Goal: Entertainment & Leisure: Consume media (video, audio)

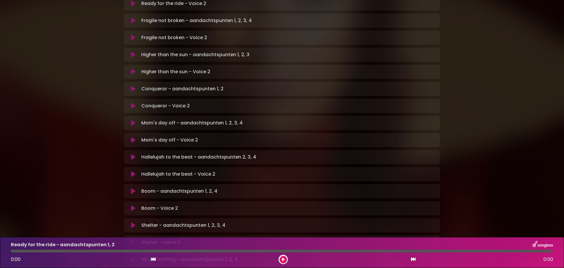
scroll to position [176, 0]
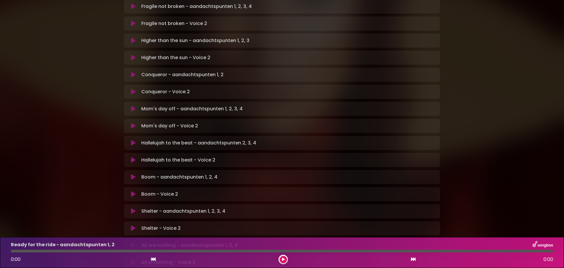
click at [136, 140] on button at bounding box center [132, 143] width 11 height 6
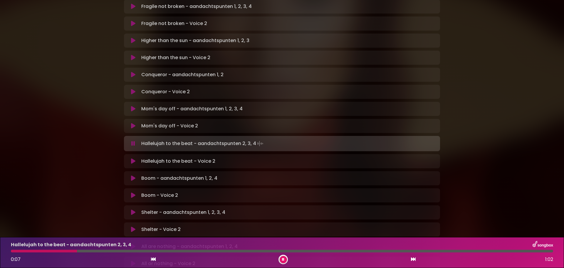
click at [11, 250] on div at bounding box center [281, 250] width 549 height 3
click at [12, 252] on div "Hallelujah to the beat - aandachtspunten 2, 3, 4 0:08 1:02" at bounding box center [281, 252] width 549 height 23
drag, startPoint x: 162, startPoint y: 127, endPoint x: 162, endPoint y: 134, distance: 6.5
click at [162, 136] on div "Hallelujah to the beat - aandachtspunten 2, 3, 4 Loading Track..." at bounding box center [282, 143] width 316 height 15
click at [162, 157] on p "Hallelujah to the beat - Voice 2 Loading Track..." at bounding box center [178, 160] width 74 height 7
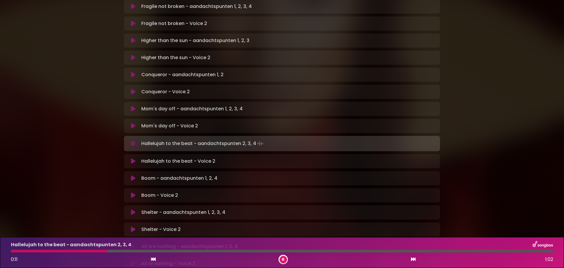
click at [155, 260] on icon at bounding box center [153, 258] width 5 height 5
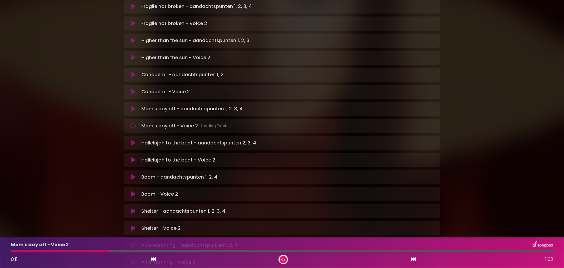
click at [159, 139] on p "Hallelujah to the beat - aandachtspunten 2, 3, 4 Loading Track..." at bounding box center [198, 142] width 115 height 7
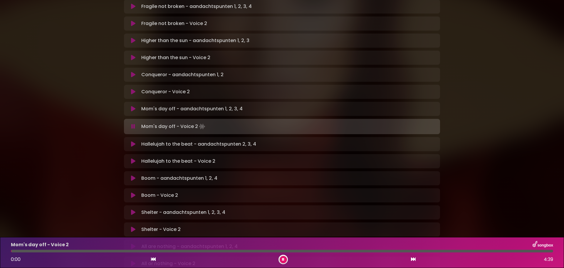
click at [134, 141] on icon at bounding box center [133, 144] width 4 height 6
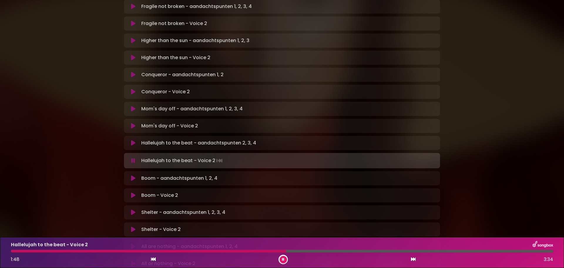
click at [229, 251] on div at bounding box center [148, 250] width 275 height 3
click at [280, 258] on button at bounding box center [283, 258] width 7 height 7
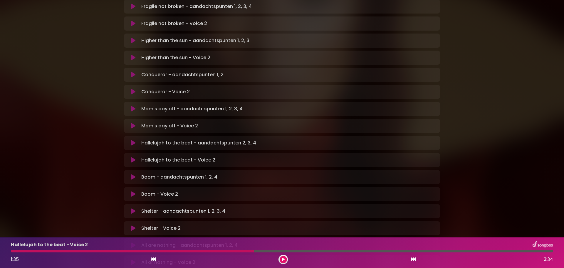
click at [285, 260] on button at bounding box center [283, 258] width 7 height 7
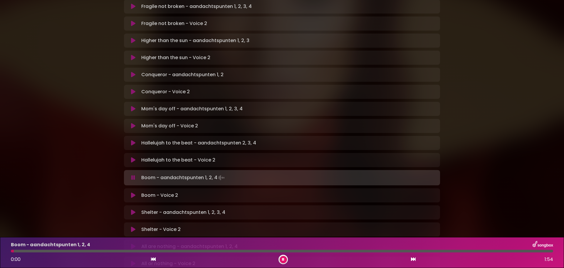
click at [284, 259] on button at bounding box center [283, 258] width 7 height 7
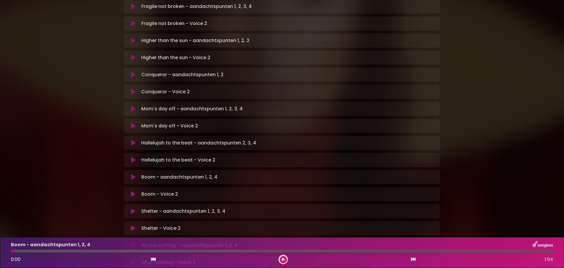
click at [133, 174] on icon at bounding box center [133, 177] width 4 height 6
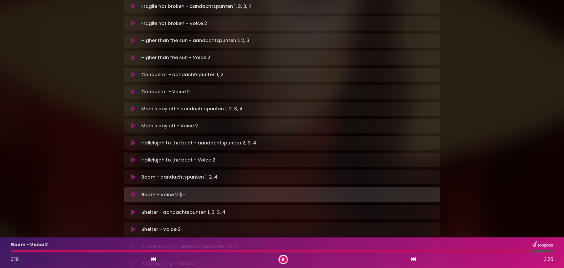
click at [279, 259] on div at bounding box center [282, 258] width 9 height 9
click at [281, 259] on button at bounding box center [283, 258] width 7 height 7
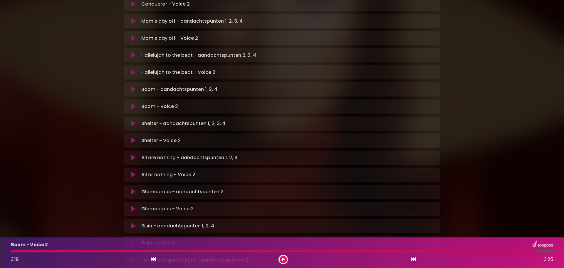
scroll to position [264, 0]
click at [132, 120] on icon at bounding box center [133, 123] width 4 height 6
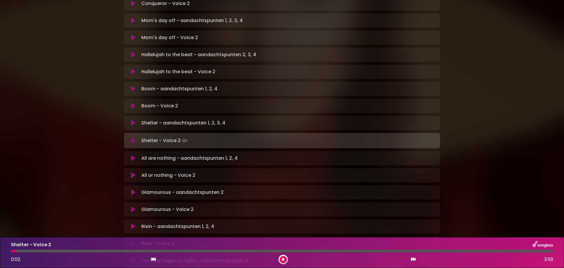
click at [283, 260] on icon at bounding box center [283, 259] width 3 height 4
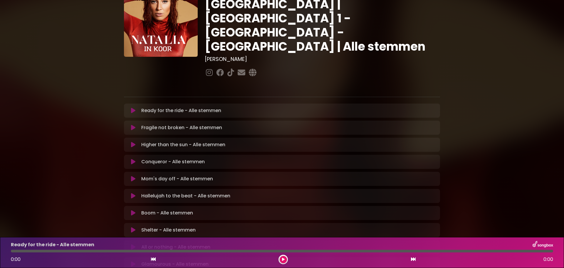
scroll to position [88, 0]
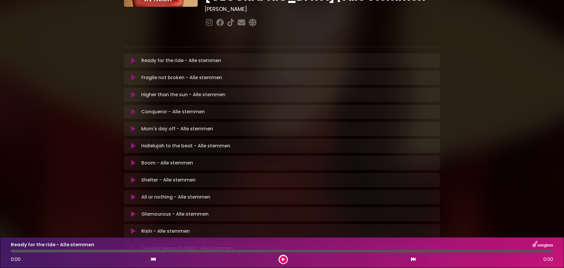
click at [132, 143] on icon at bounding box center [133, 146] width 4 height 6
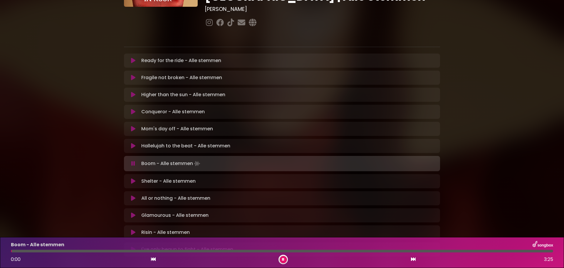
click at [282, 259] on icon at bounding box center [283, 259] width 2 height 4
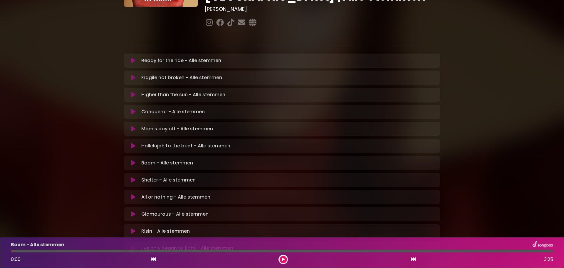
click at [135, 143] on button at bounding box center [132, 146] width 11 height 6
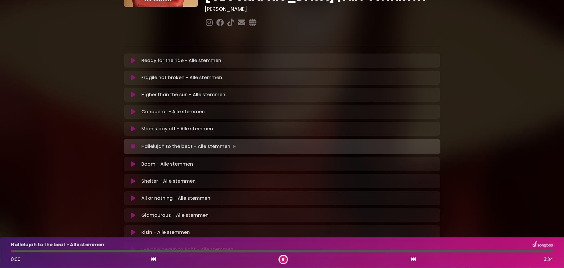
click at [109, 250] on div at bounding box center [282, 250] width 542 height 3
click at [180, 247] on div "Hallelujah to the beat - Alle stemmen" at bounding box center [281, 245] width 549 height 8
click at [181, 251] on div at bounding box center [282, 250] width 542 height 3
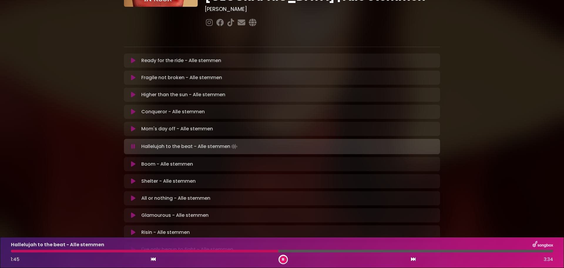
click at [281, 258] on button at bounding box center [283, 258] width 7 height 7
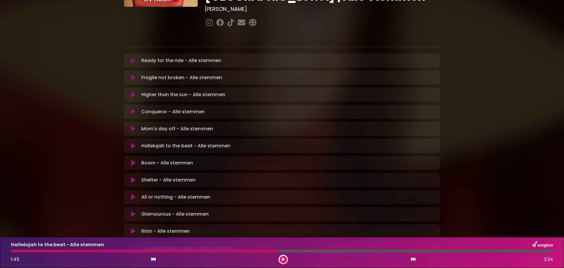
click at [135, 160] on icon at bounding box center [133, 163] width 4 height 6
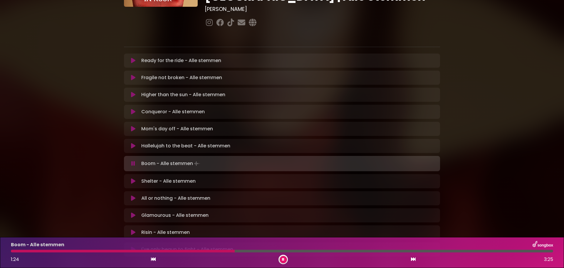
click at [186, 250] on div at bounding box center [123, 250] width 224 height 3
click at [183, 249] on div at bounding box center [102, 250] width 182 height 3
click at [174, 250] on div at bounding box center [104, 250] width 187 height 3
click at [176, 250] on div at bounding box center [113, 250] width 204 height 3
click at [233, 251] on div at bounding box center [282, 250] width 542 height 3
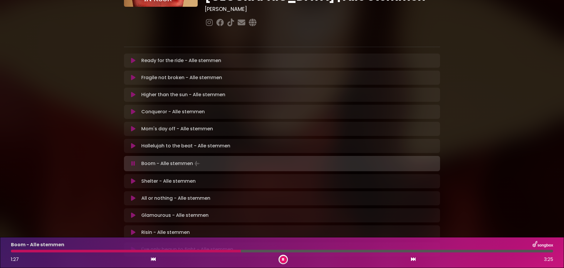
click at [256, 251] on div at bounding box center [282, 250] width 542 height 3
click at [300, 250] on div at bounding box center [282, 250] width 542 height 3
click at [324, 251] on div at bounding box center [282, 250] width 542 height 3
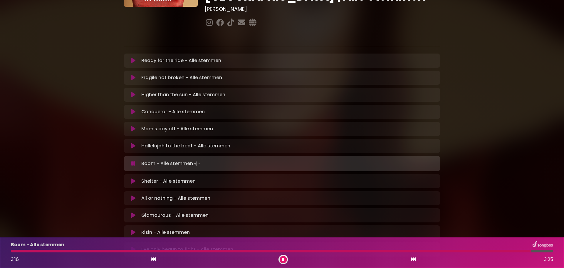
click at [282, 256] on button at bounding box center [283, 258] width 7 height 7
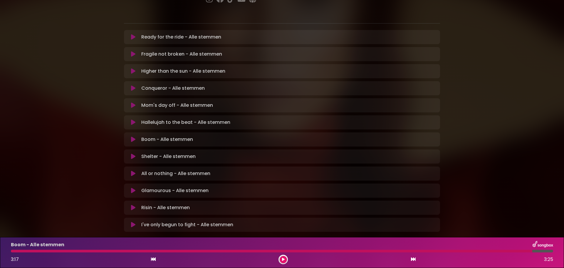
scroll to position [122, 0]
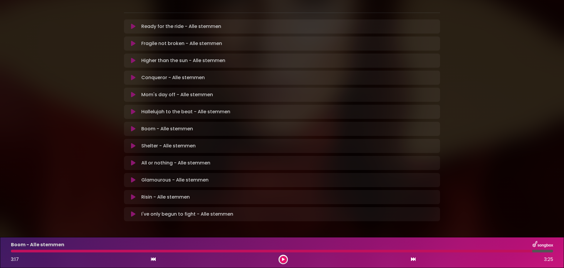
drag, startPoint x: 133, startPoint y: 123, endPoint x: 150, endPoint y: 136, distance: 21.1
click at [133, 143] on icon at bounding box center [133, 146] width 4 height 6
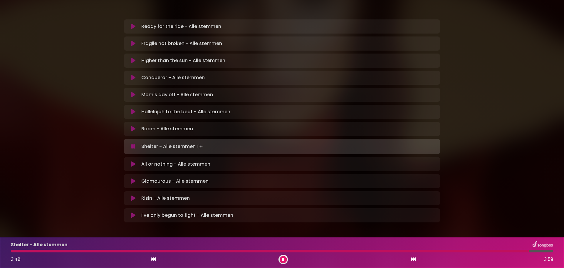
click at [495, 253] on div "Shelter - Alle stemmen 3:48 3:59" at bounding box center [281, 252] width 549 height 23
click at [495, 250] on div at bounding box center [270, 250] width 518 height 3
